Goal: Task Accomplishment & Management: Complete application form

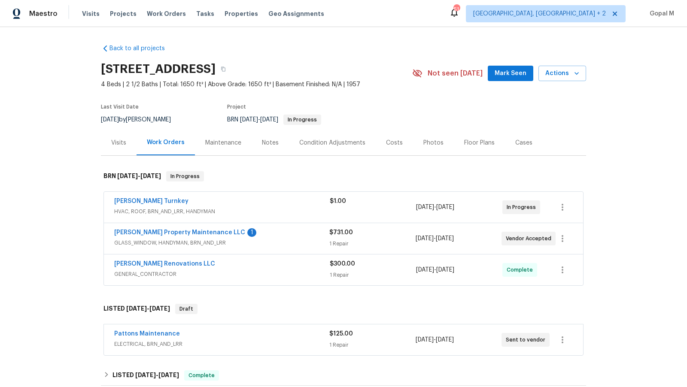
click at [394, 207] on div "$1.00" at bounding box center [373, 207] width 86 height 21
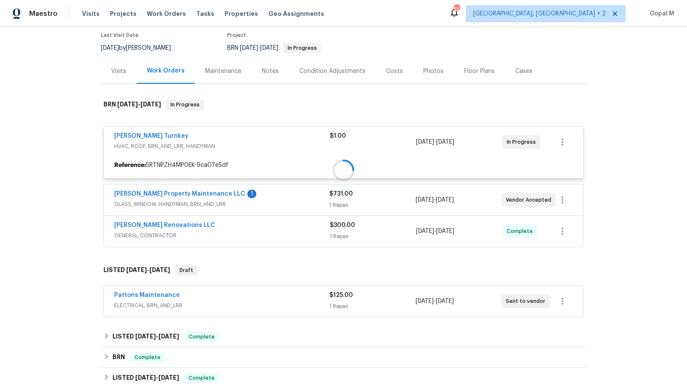
scroll to position [82, 0]
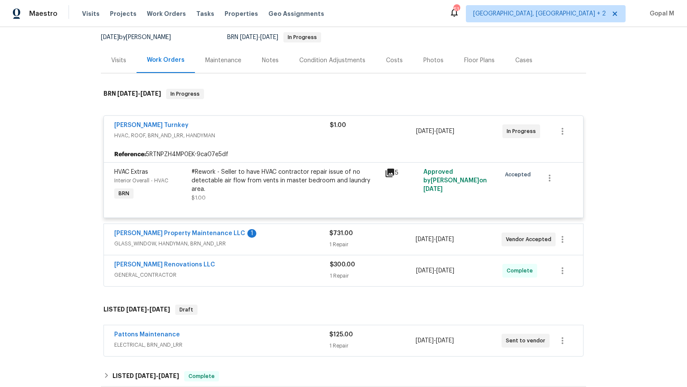
click at [390, 239] on div "$731.00 1 Repair" at bounding box center [372, 239] width 86 height 21
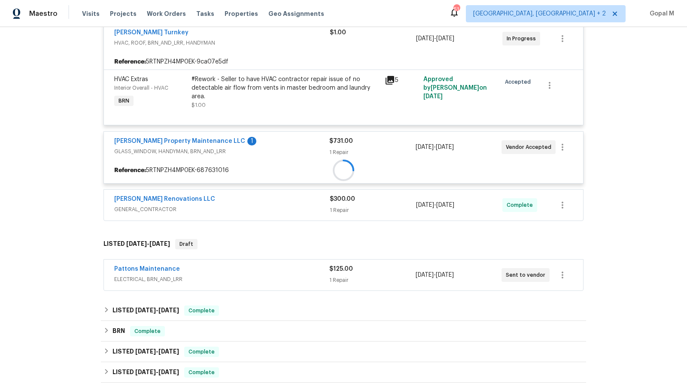
scroll to position [177, 0]
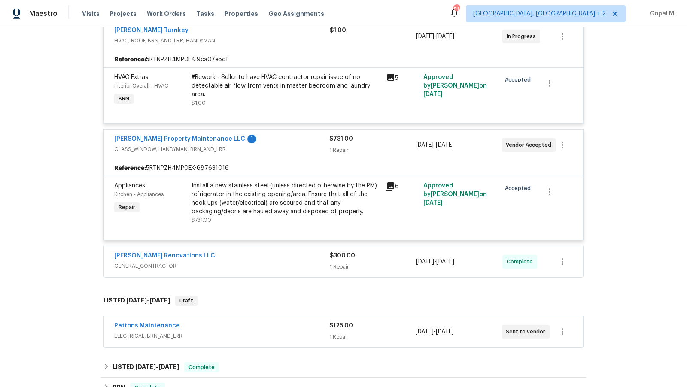
click at [389, 259] on div "$300.00 1 Repair" at bounding box center [373, 261] width 86 height 21
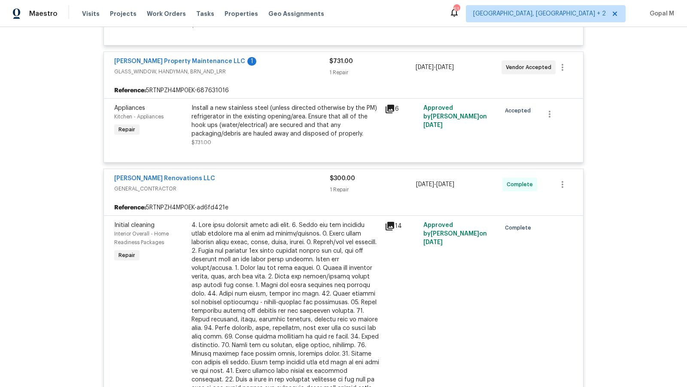
scroll to position [256, 0]
click at [397, 185] on div "1 Repair" at bounding box center [373, 189] width 86 height 9
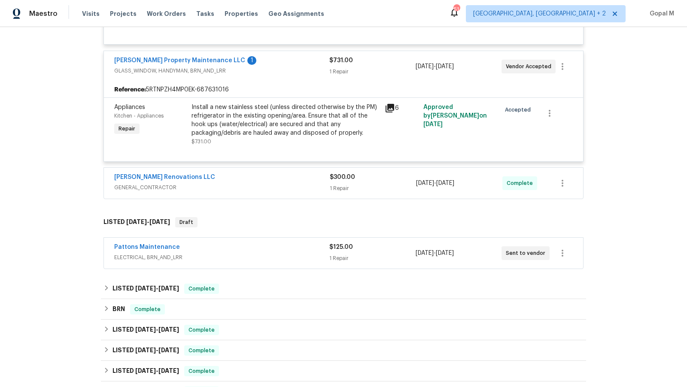
click at [390, 248] on div "$125.00" at bounding box center [372, 247] width 86 height 9
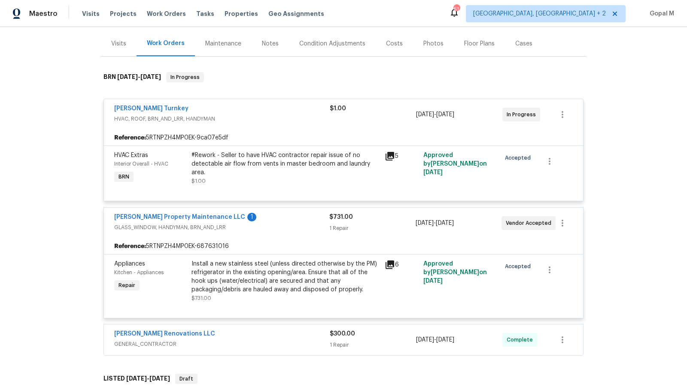
scroll to position [92, 0]
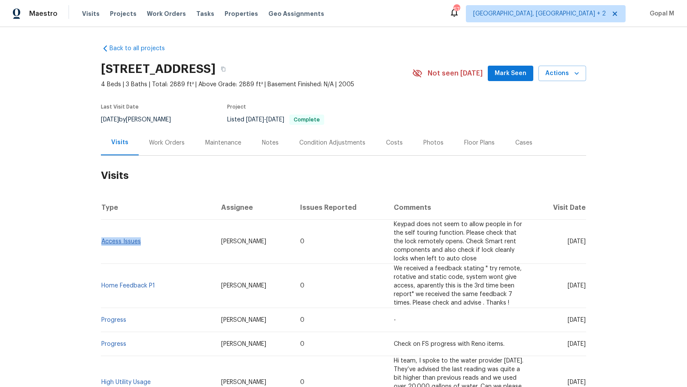
drag, startPoint x: 143, startPoint y: 242, endPoint x: 101, endPoint y: 243, distance: 41.6
click at [101, 243] on td "Access Issues" at bounding box center [157, 242] width 113 height 44
copy link "Access Issues"
click at [221, 242] on span "Ryan Middleton" at bounding box center [243, 242] width 45 height 6
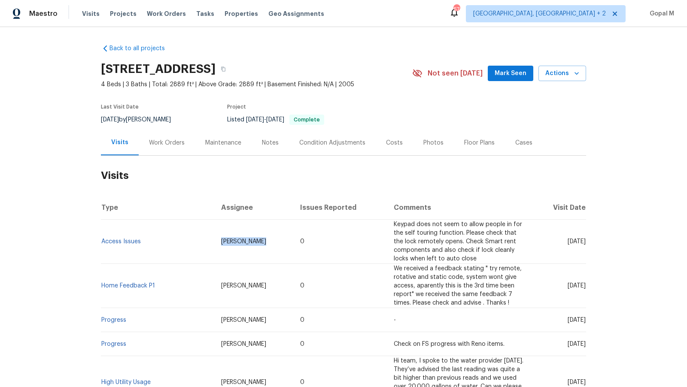
click at [221, 242] on span "Ryan Middleton" at bounding box center [243, 242] width 45 height 6
copy span "Ryan Middleton"
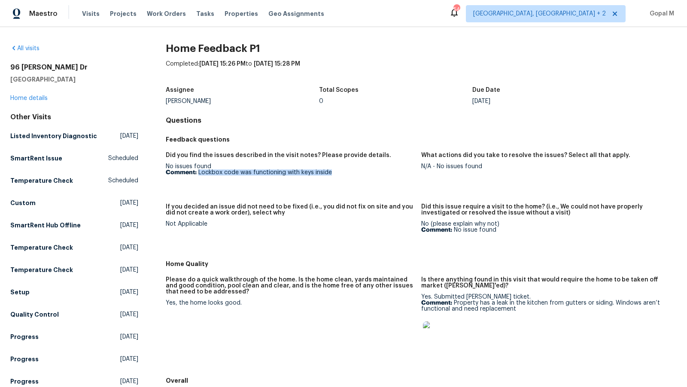
drag, startPoint x: 197, startPoint y: 174, endPoint x: 378, endPoint y: 174, distance: 180.6
click at [378, 174] on p "Comment: Lockbox code was functioning with keys inside" at bounding box center [290, 172] width 248 height 6
copy p "Lockbox code was functioning with keys inside"
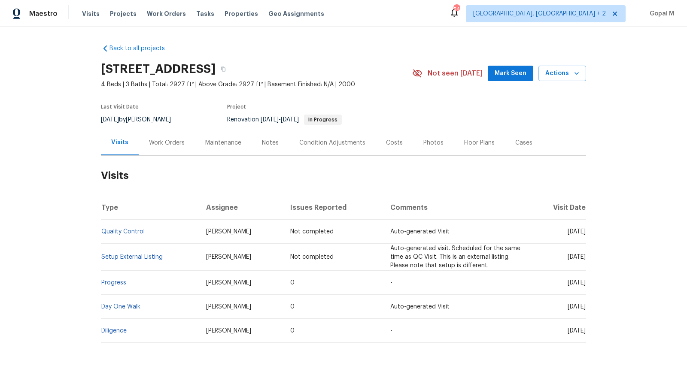
click at [154, 136] on div "Work Orders" at bounding box center [167, 142] width 56 height 25
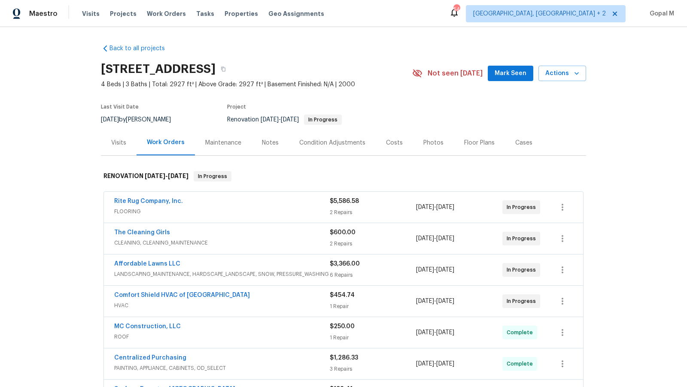
click at [121, 139] on div "Visits" at bounding box center [118, 143] width 15 height 9
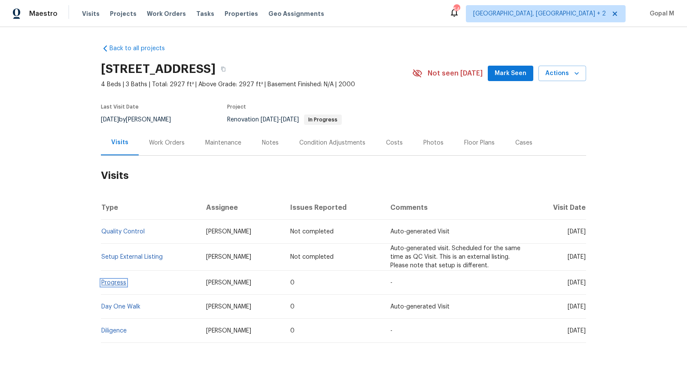
click at [110, 283] on link "Progress" at bounding box center [113, 283] width 25 height 6
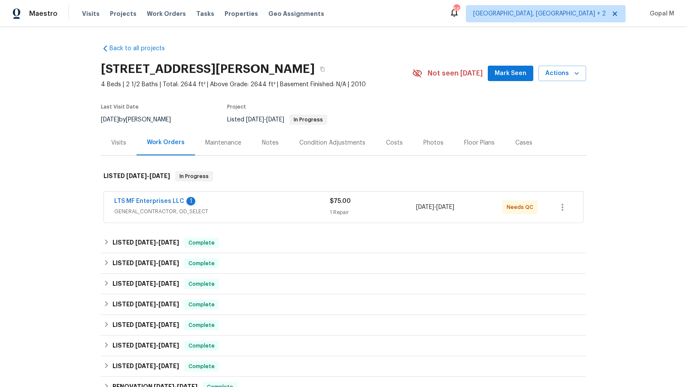
click at [402, 214] on div "1 Repair" at bounding box center [373, 212] width 86 height 9
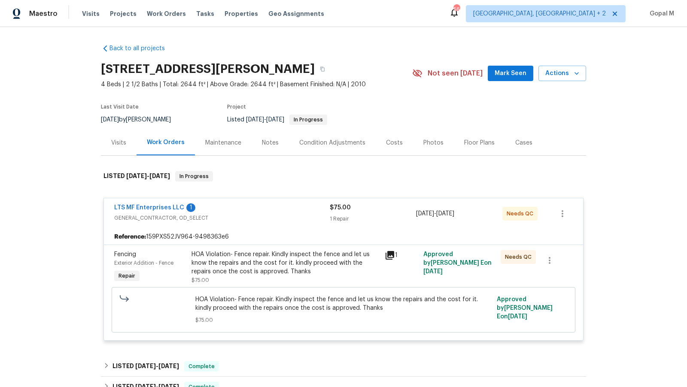
click at [118, 143] on div "Visits" at bounding box center [118, 143] width 15 height 9
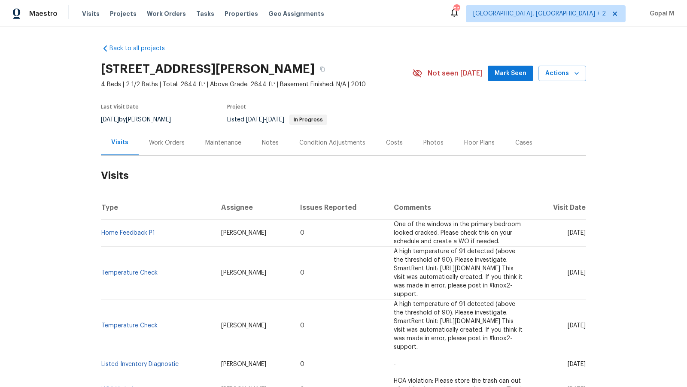
click at [170, 144] on div "Work Orders" at bounding box center [167, 143] width 36 height 9
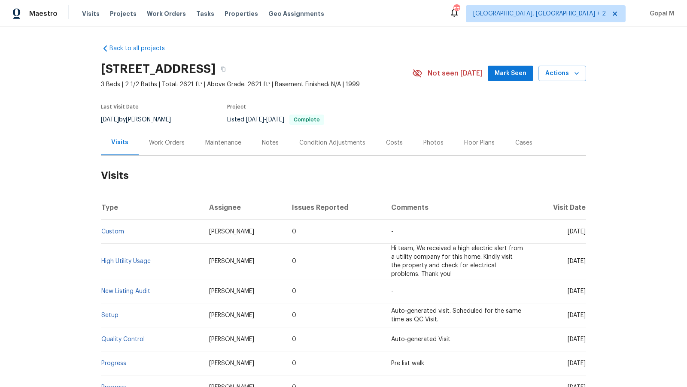
click at [169, 145] on div "Work Orders" at bounding box center [167, 143] width 36 height 9
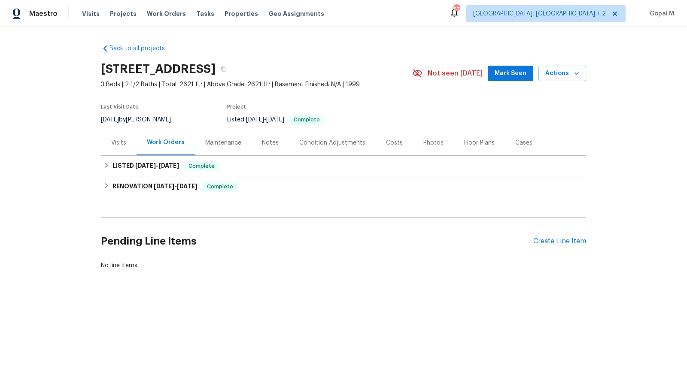
click at [524, 143] on div "Cases" at bounding box center [523, 143] width 17 height 9
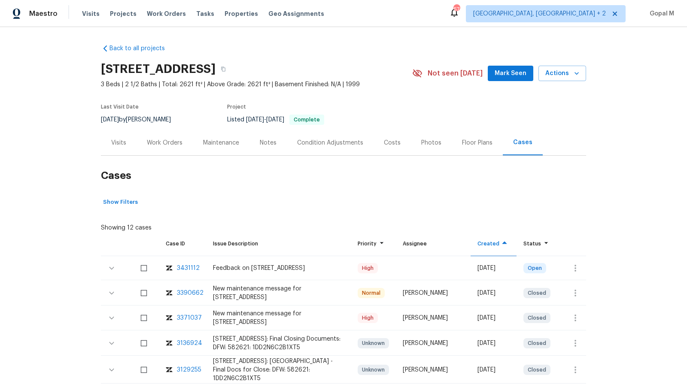
click at [114, 143] on div "Visits" at bounding box center [118, 143] width 15 height 9
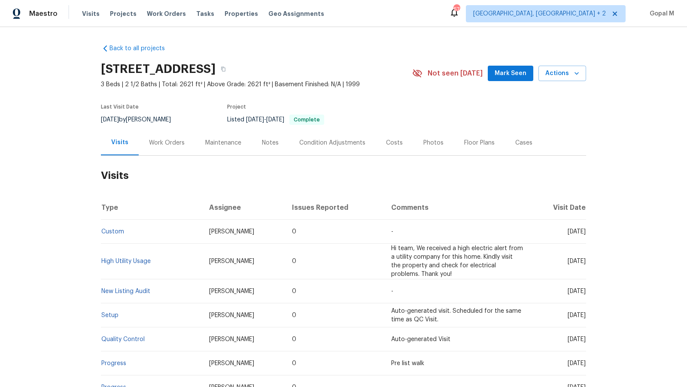
click at [523, 150] on div "Cases" at bounding box center [524, 142] width 38 height 25
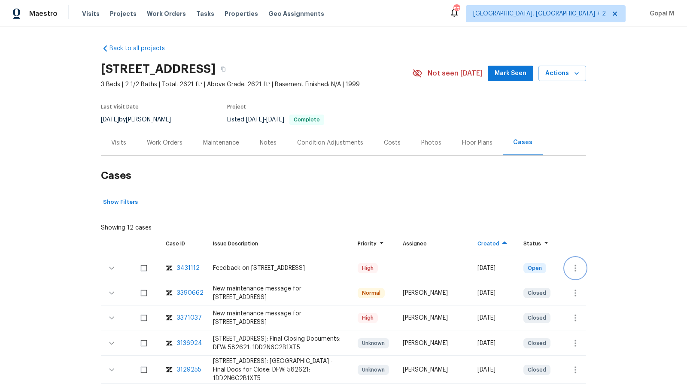
click at [570, 272] on icon "button" at bounding box center [575, 268] width 10 height 10
click at [593, 264] on li "Create a visit" at bounding box center [609, 268] width 89 height 14
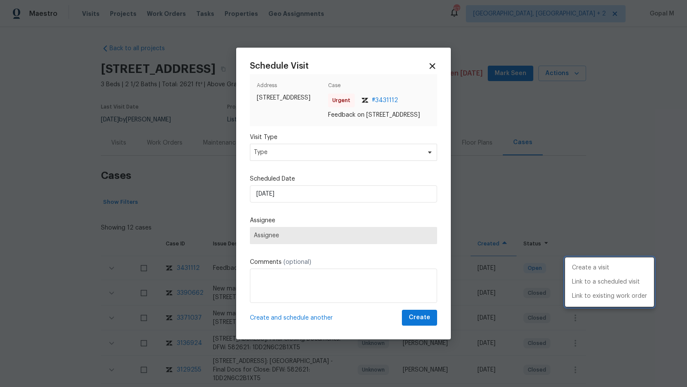
click at [366, 158] on div at bounding box center [343, 193] width 687 height 387
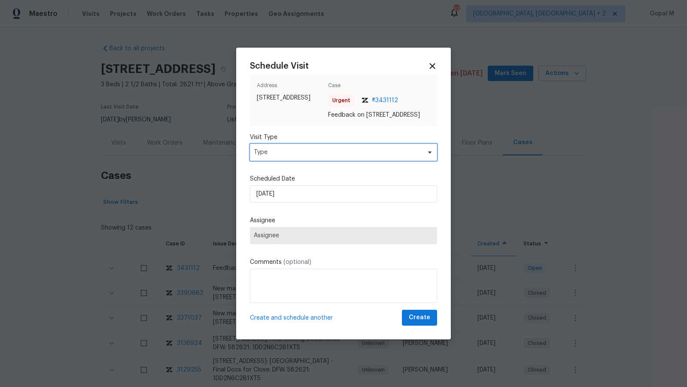
click at [366, 157] on span "Type" at bounding box center [337, 152] width 167 height 9
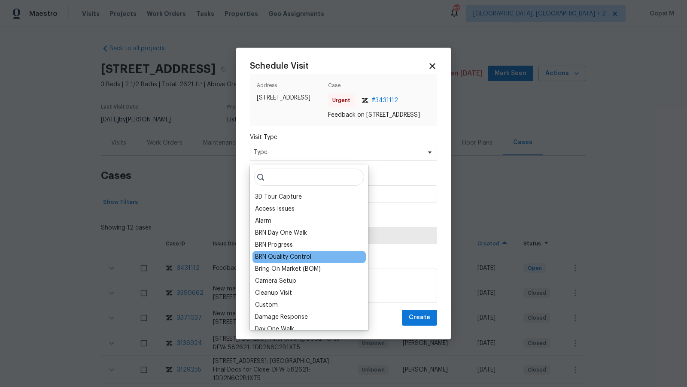
scroll to position [156, 0]
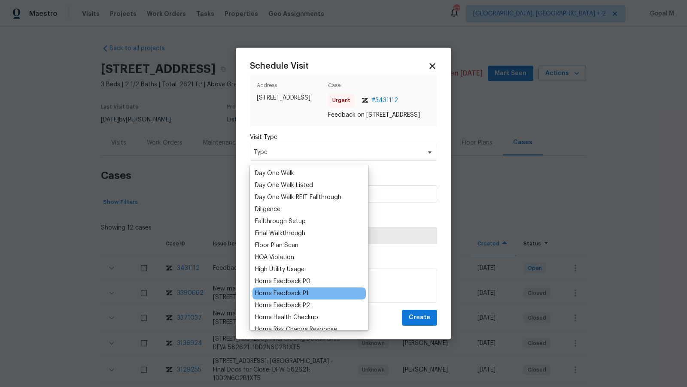
click at [293, 291] on div "Home Feedback P1" at bounding box center [282, 293] width 54 height 9
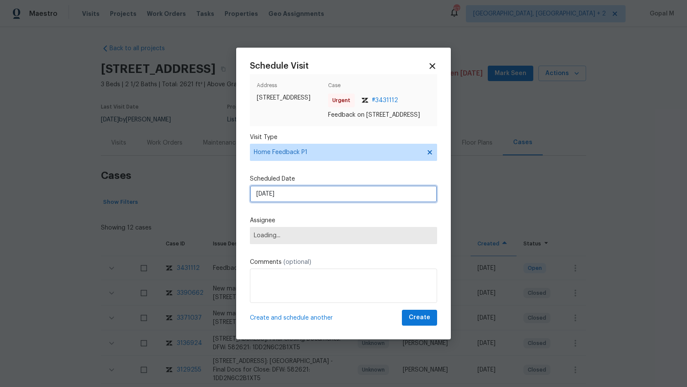
click at [307, 198] on input "20/08/2025" at bounding box center [343, 193] width 187 height 17
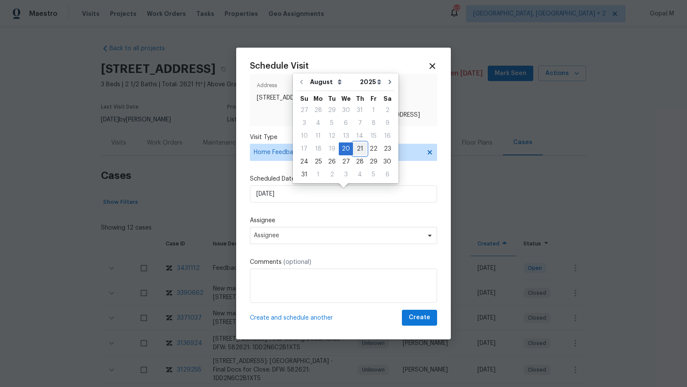
click at [357, 148] on div "21" at bounding box center [360, 149] width 14 height 12
type input "21/08/2025"
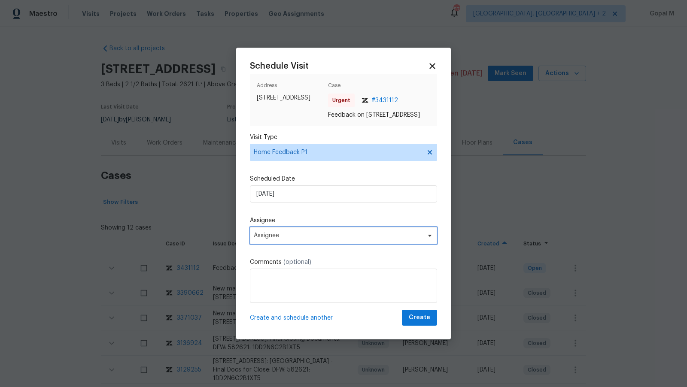
click at [312, 238] on span "Assignee" at bounding box center [338, 235] width 168 height 7
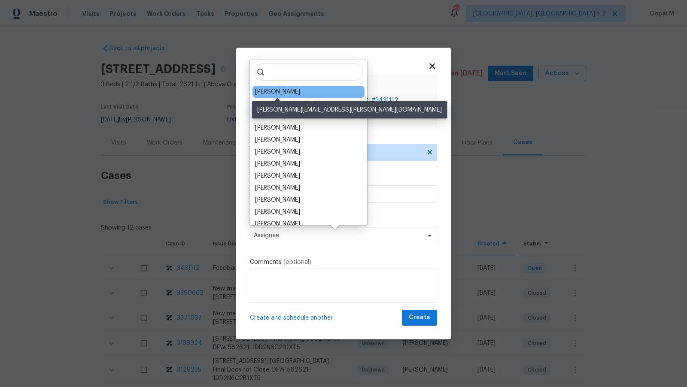
click at [264, 92] on div "Todd Jorgenson" at bounding box center [277, 92] width 45 height 9
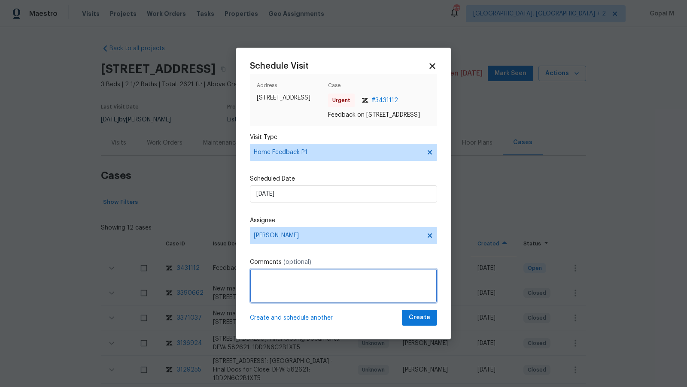
click at [296, 281] on textarea at bounding box center [343, 286] width 187 height 34
paste textarea "keypad, remote unlock and rotating code doesn't work"
type textarea "The keypad, remote unlock, and rotating code don't work. Please address this is…"
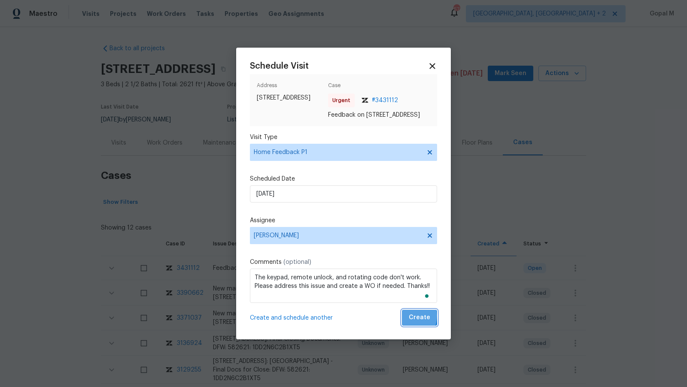
click at [406, 320] on button "Create" at bounding box center [419, 318] width 35 height 16
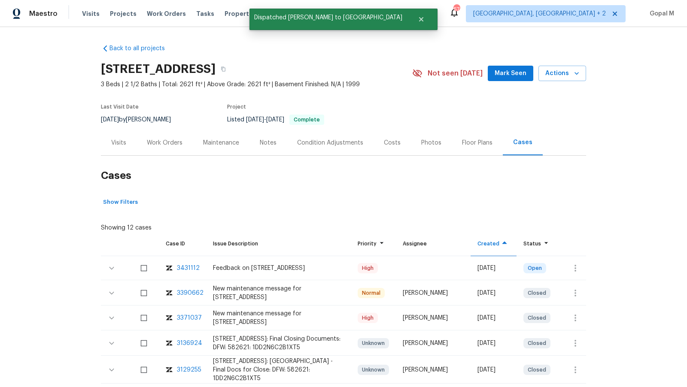
click at [118, 143] on div "Visits" at bounding box center [118, 143] width 15 height 9
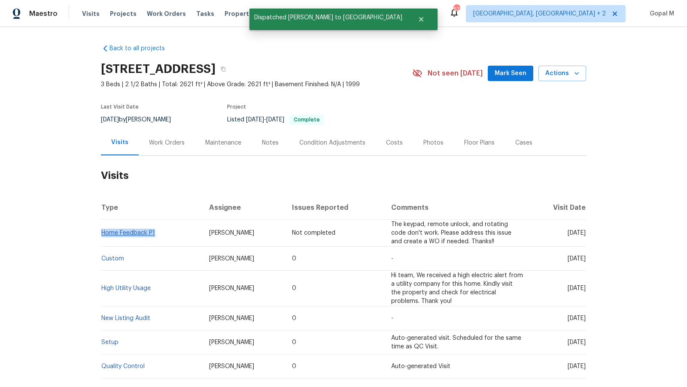
drag, startPoint x: 157, startPoint y: 234, endPoint x: 102, endPoint y: 234, distance: 54.5
click at [102, 234] on td "Home Feedback P1" at bounding box center [151, 233] width 101 height 27
copy link "Home Feedback P1"
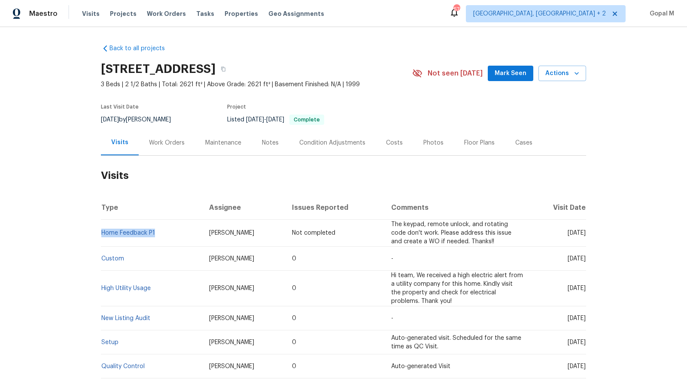
drag, startPoint x: 125, startPoint y: 120, endPoint x: 86, endPoint y: 120, distance: 39.0
click at [86, 120] on div "Back to all projects 1021 Villa Dr, Fort Worth, TX 76120 3 Beds | 2 1/2 Baths |…" at bounding box center [343, 207] width 687 height 360
copy span "8/1/2025"
click at [157, 140] on div "Work Orders" at bounding box center [167, 143] width 36 height 9
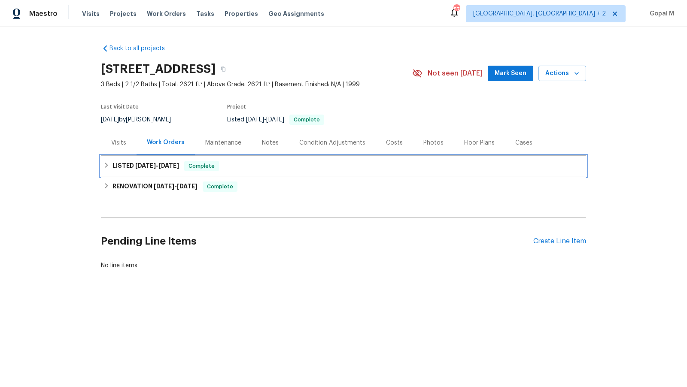
click at [263, 172] on div "LISTED 6/5/25 - 6/20/25 Complete" at bounding box center [343, 166] width 485 height 21
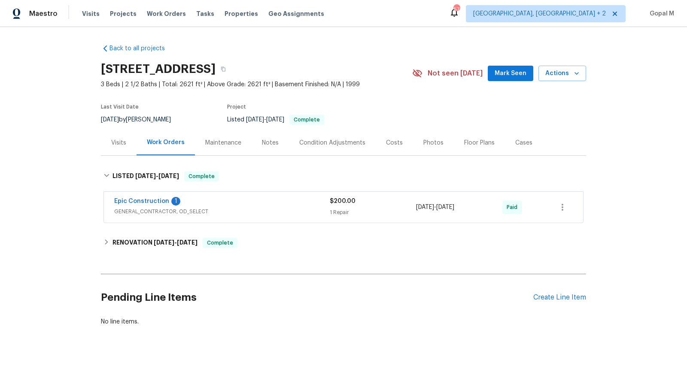
drag, startPoint x: 478, startPoint y: 207, endPoint x: 417, endPoint y: 207, distance: 61.8
click at [417, 207] on div "6/5/2025 - 6/20/2025" at bounding box center [459, 207] width 86 height 21
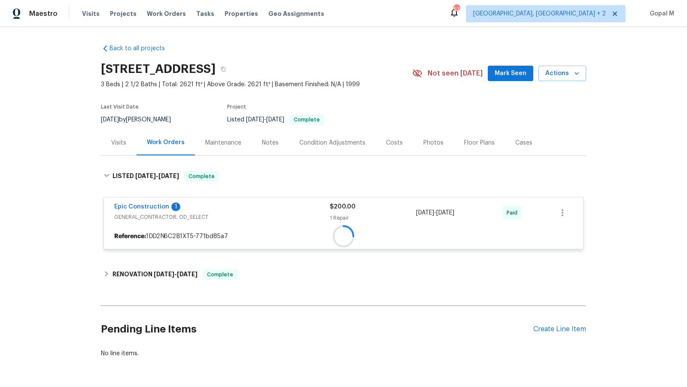
copy span "6/5/2025 - 6/20/2025"
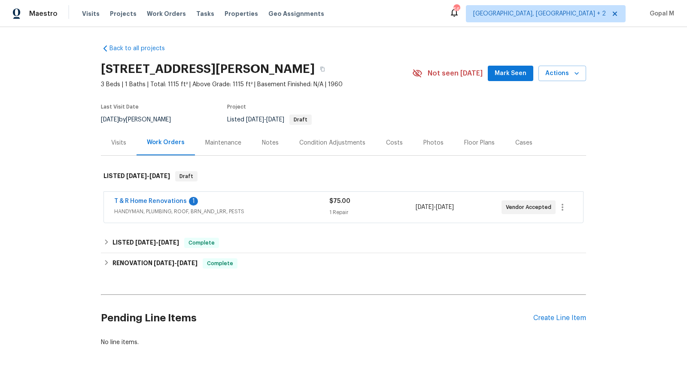
click at [276, 199] on div "T & R Home Renovations 1" at bounding box center [221, 202] width 215 height 10
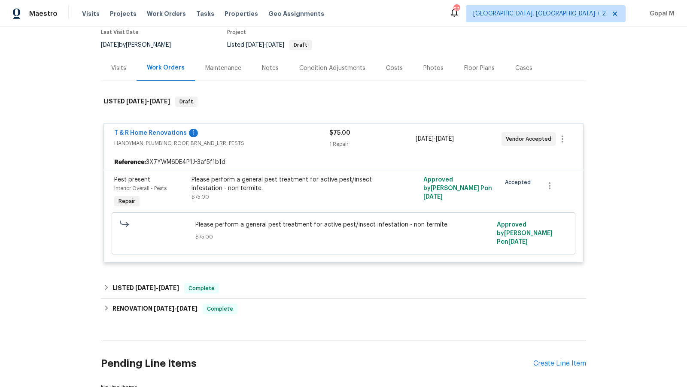
scroll to position [79, 0]
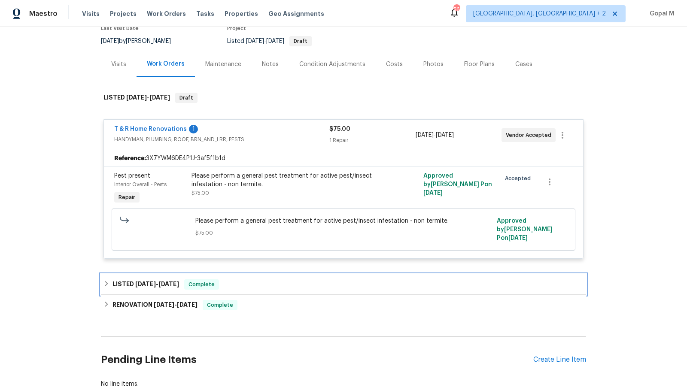
click at [299, 279] on div "LISTED 8/12/25 - 8/13/25 Complete" at bounding box center [343, 284] width 480 height 10
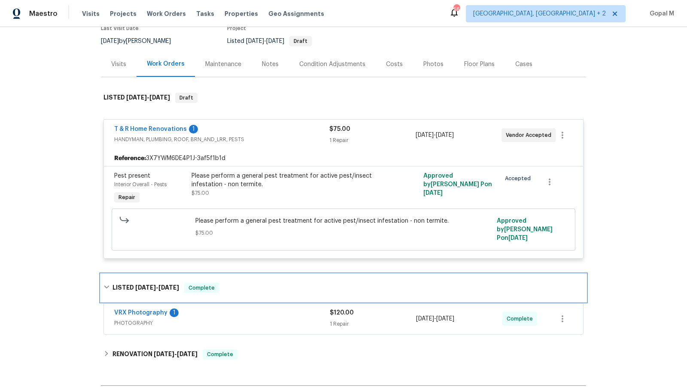
click at [293, 276] on div "LISTED 8/12/25 - 8/13/25 Complete" at bounding box center [343, 287] width 485 height 27
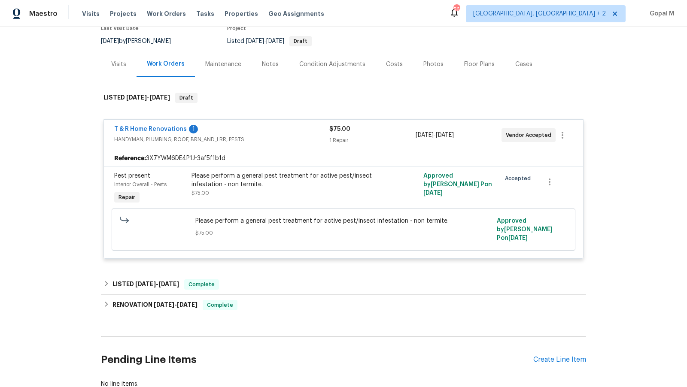
click at [128, 68] on div "Visits" at bounding box center [119, 63] width 36 height 25
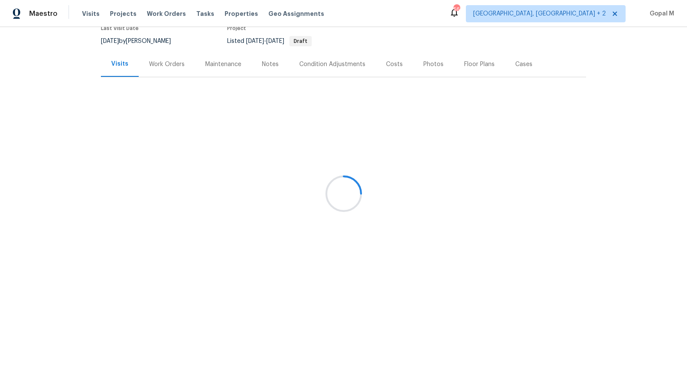
scroll to position [61, 0]
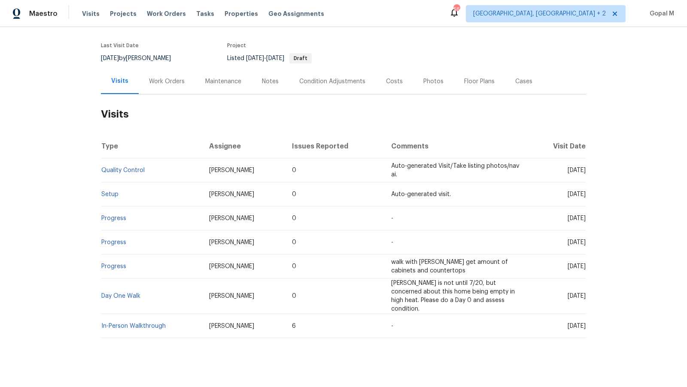
click at [173, 65] on div "Last Visit Date 8/11/2025 by Marissa Casias Project Listed 8/19/2025 - 8/21/202…" at bounding box center [246, 53] width 291 height 31
click at [171, 87] on div "Work Orders" at bounding box center [167, 81] width 56 height 25
